Goal: Task Accomplishment & Management: Manage account settings

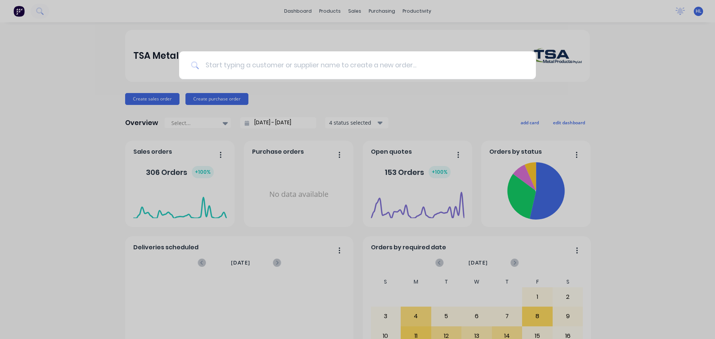
click at [230, 68] on input at bounding box center [361, 65] width 325 height 28
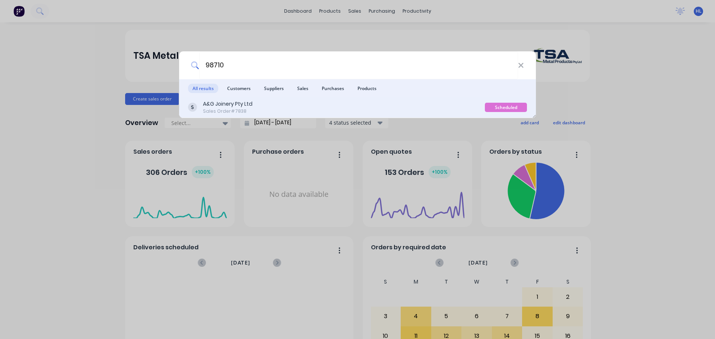
type input "98710"
click at [252, 109] on div "A&G Joinery Pty Ltd Sales Order #7838" at bounding box center [336, 107] width 297 height 15
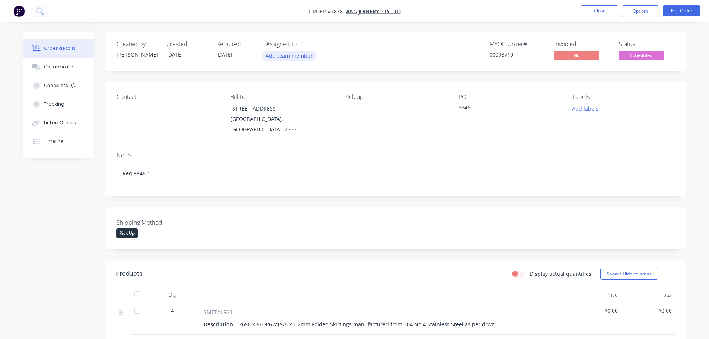
click at [284, 59] on button "Add team member" at bounding box center [289, 56] width 55 height 10
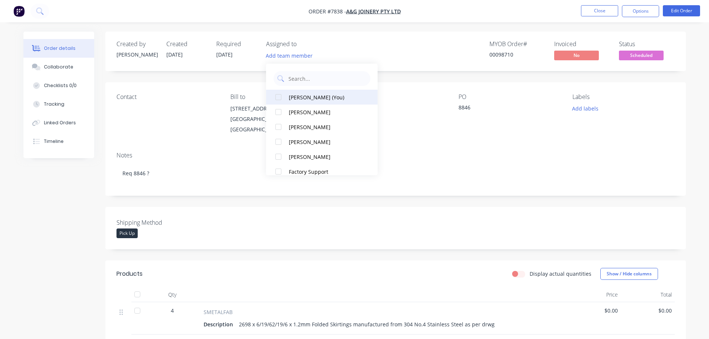
click at [278, 95] on div at bounding box center [278, 97] width 15 height 15
click at [67, 203] on div "Created by [PERSON_NAME] Created [DATE] Required [DATE] Assigned to HL MYOB Ord…" at bounding box center [354, 278] width 663 height 492
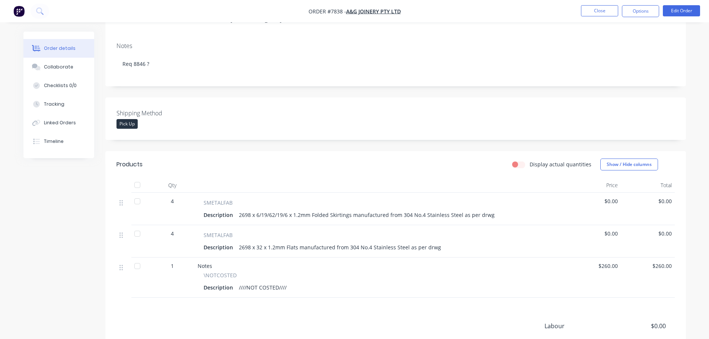
scroll to position [112, 0]
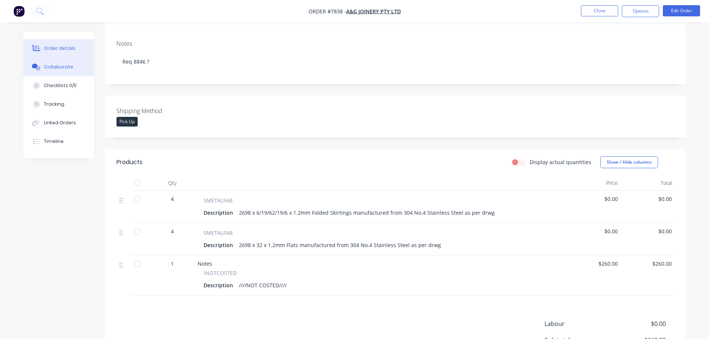
click at [68, 68] on div "Collaborate" at bounding box center [58, 67] width 29 height 7
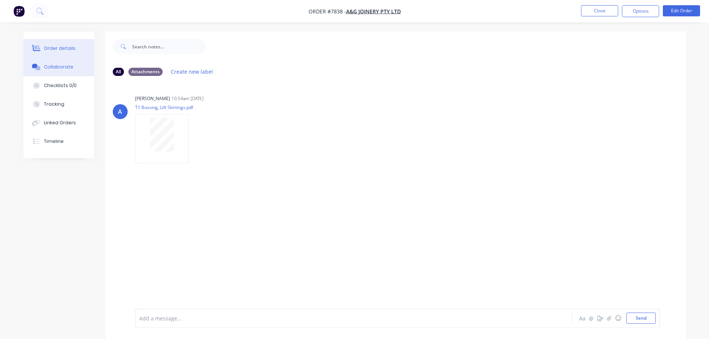
click at [58, 52] on button "Order details" at bounding box center [58, 48] width 71 height 19
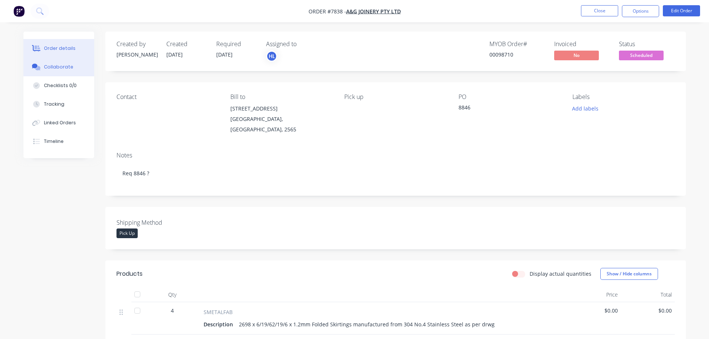
click at [60, 63] on button "Collaborate" at bounding box center [58, 67] width 71 height 19
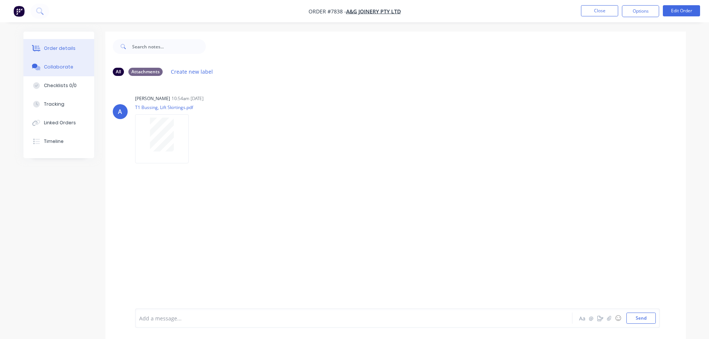
click at [68, 50] on div "Order details" at bounding box center [60, 48] width 32 height 7
